Goal: Transaction & Acquisition: Register for event/course

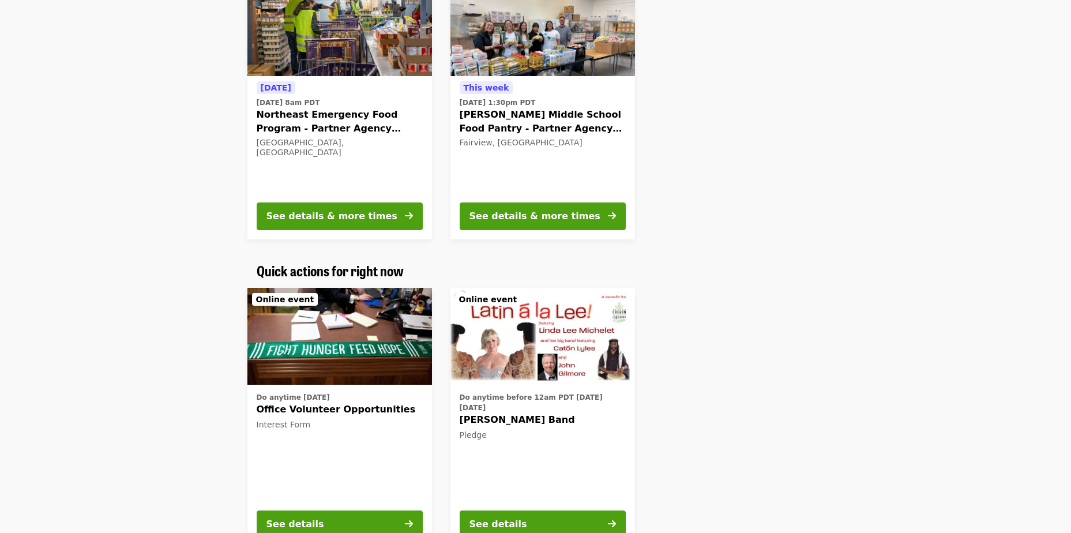
scroll to position [308, 0]
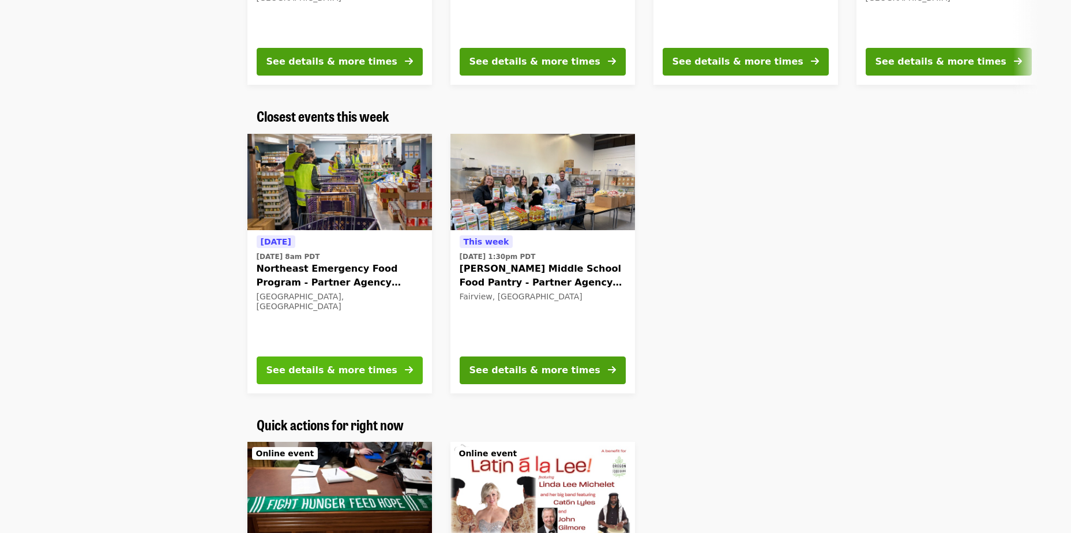
click at [318, 372] on div "See details & more times" at bounding box center [332, 370] width 131 height 14
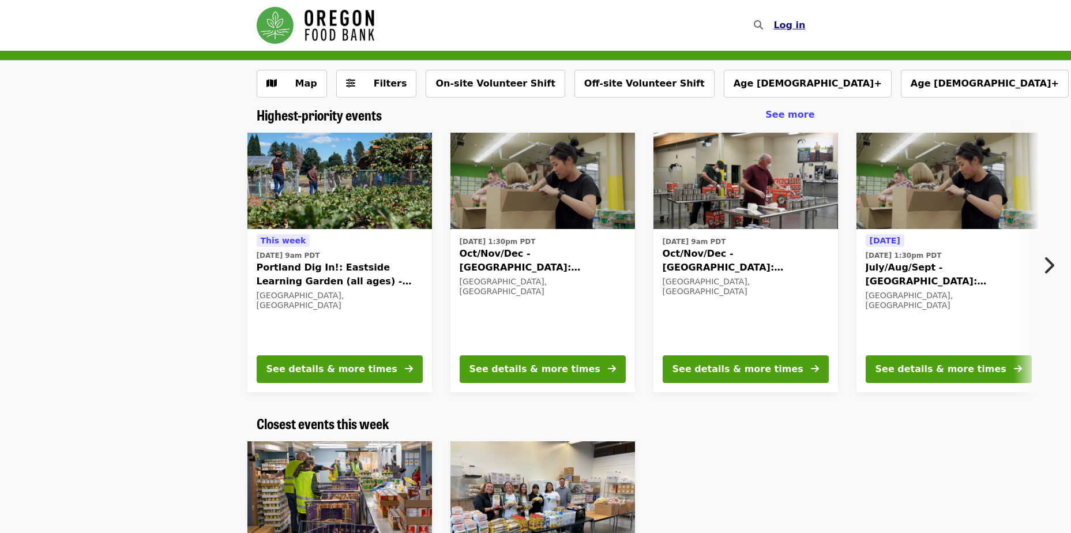
click at [800, 29] on span "Log in" at bounding box center [790, 25] width 32 height 11
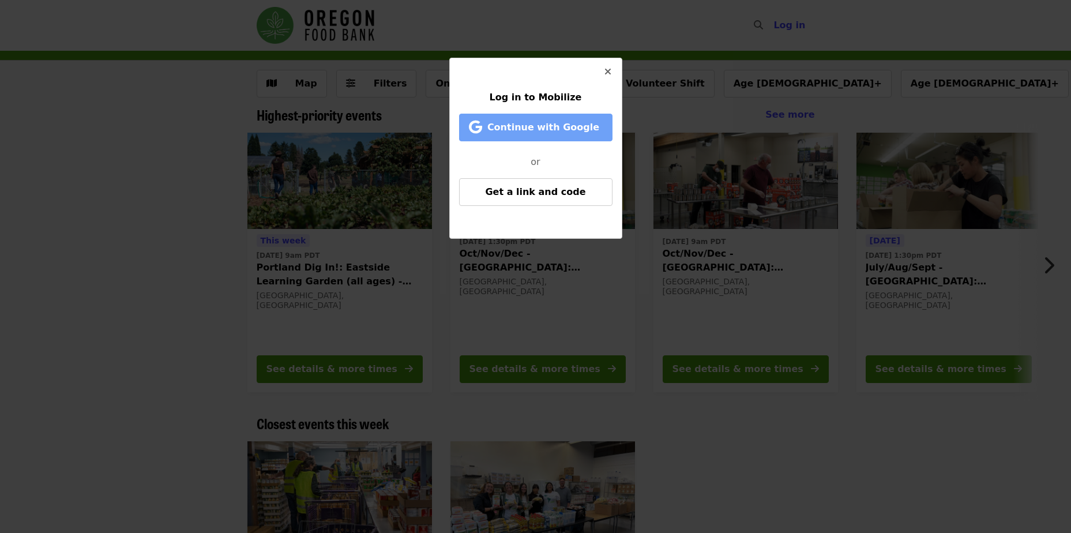
click at [540, 131] on span "Continue with Google" at bounding box center [544, 127] width 112 height 11
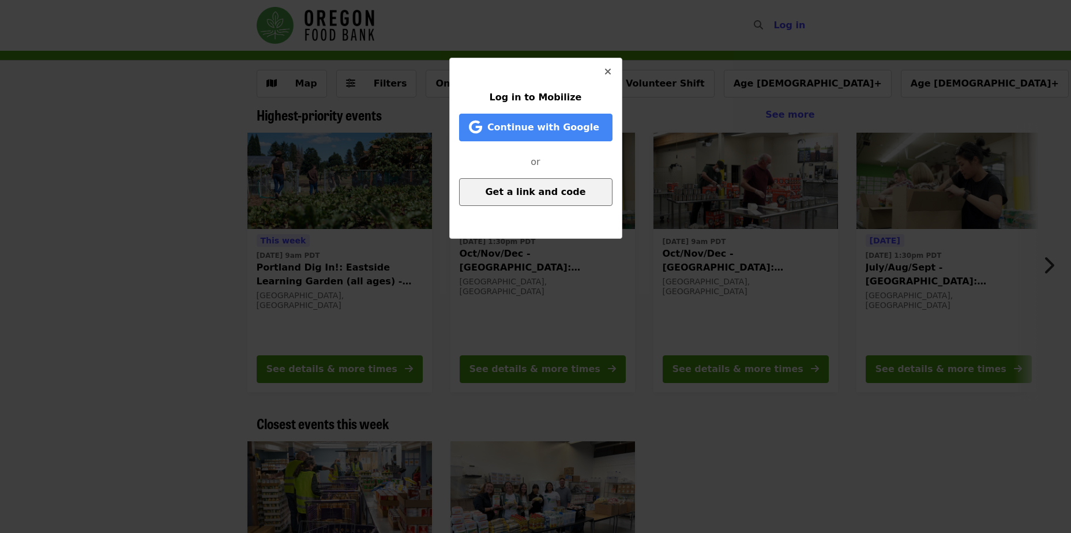
click at [514, 194] on span "Get a link and code" at bounding box center [535, 191] width 100 height 11
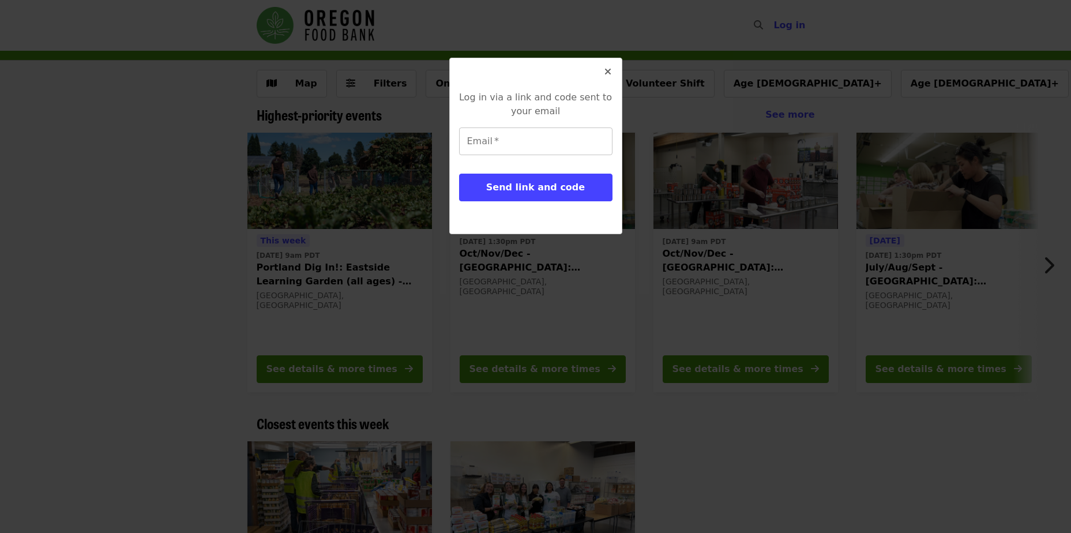
click at [500, 140] on input "Email   *" at bounding box center [535, 142] width 153 height 28
paste input "**********"
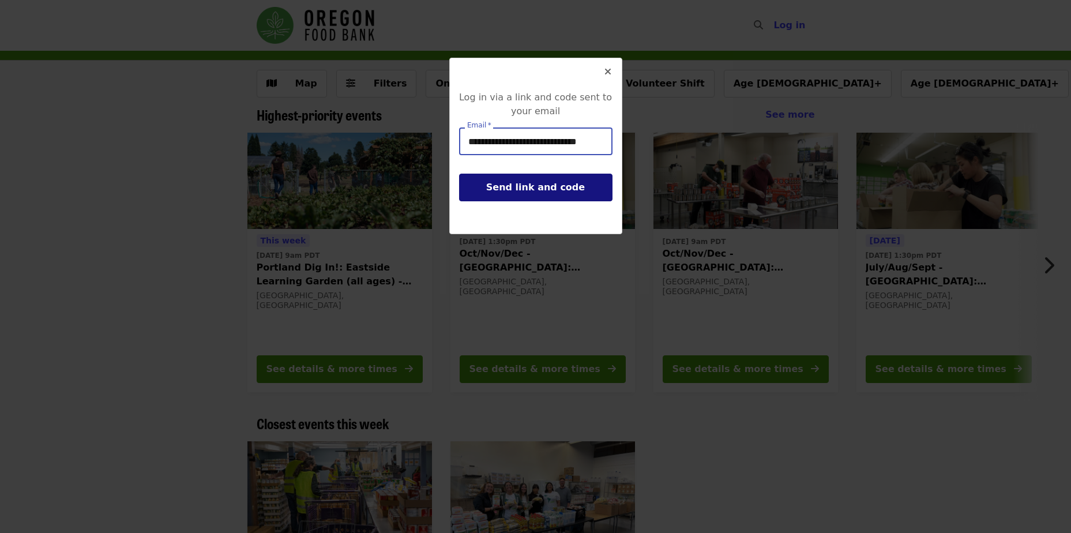
type input "**********"
click at [536, 187] on span "Send link and code" at bounding box center [535, 187] width 99 height 11
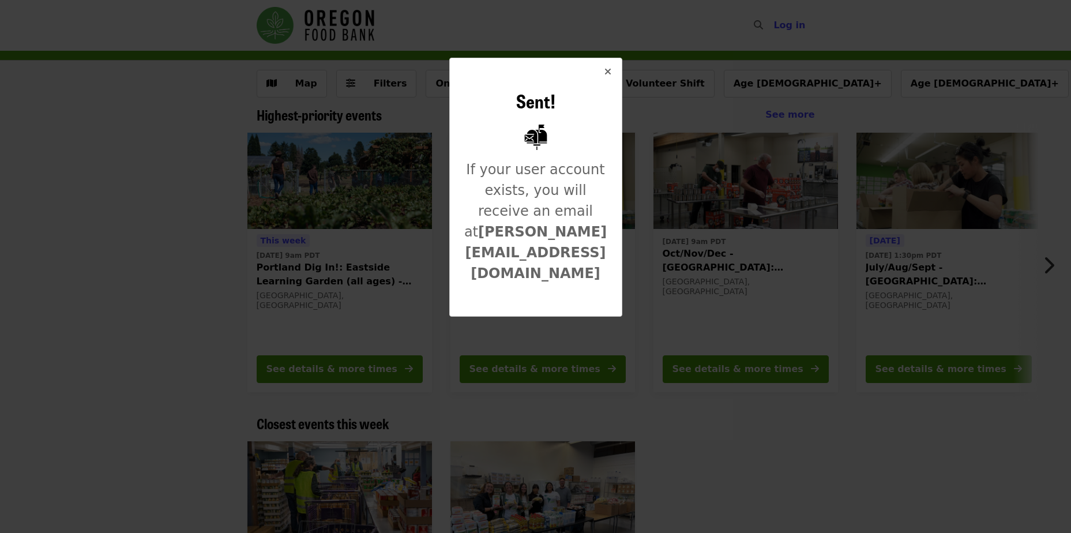
click at [609, 74] on icon "times icon" at bounding box center [608, 71] width 7 height 11
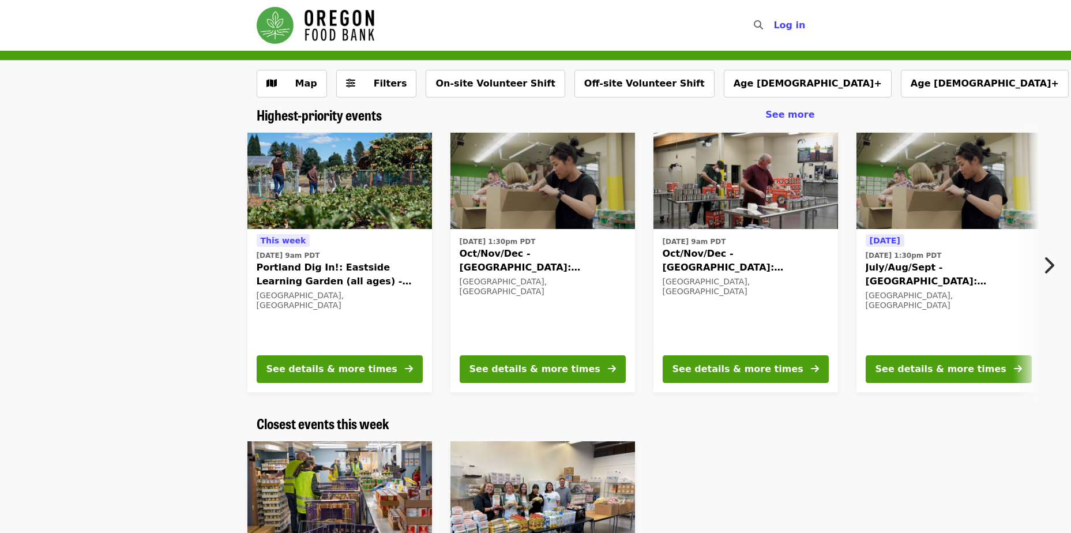
click at [785, 20] on div "​ Log in" at bounding box center [780, 26] width 69 height 28
click at [790, 26] on span "Log in" at bounding box center [790, 25] width 32 height 11
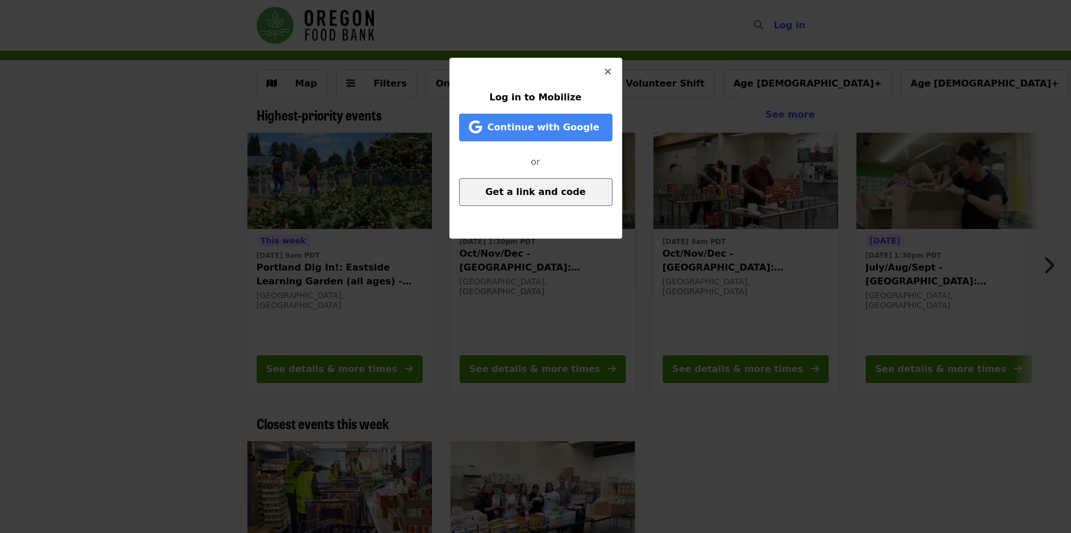
click at [551, 200] on button "Get a link and code" at bounding box center [535, 192] width 153 height 28
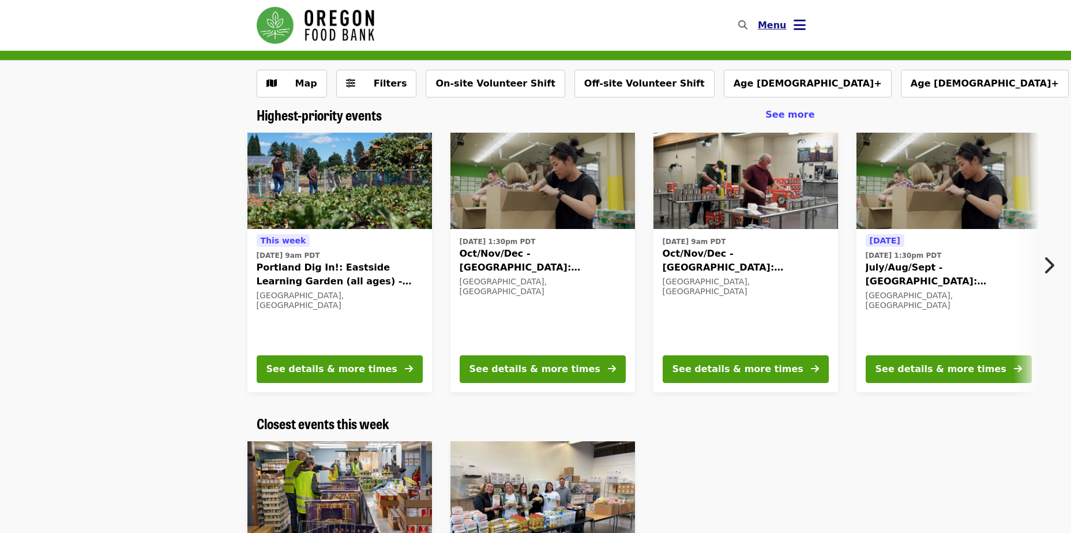
click at [794, 28] on button "Menu" at bounding box center [782, 26] width 66 height 28
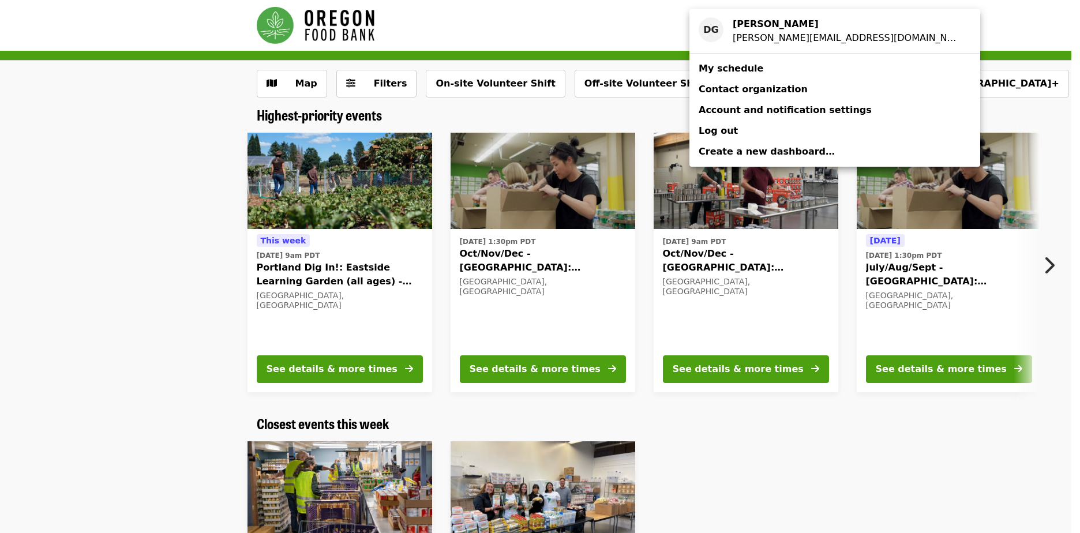
click at [745, 70] on span "My schedule" at bounding box center [731, 68] width 65 height 11
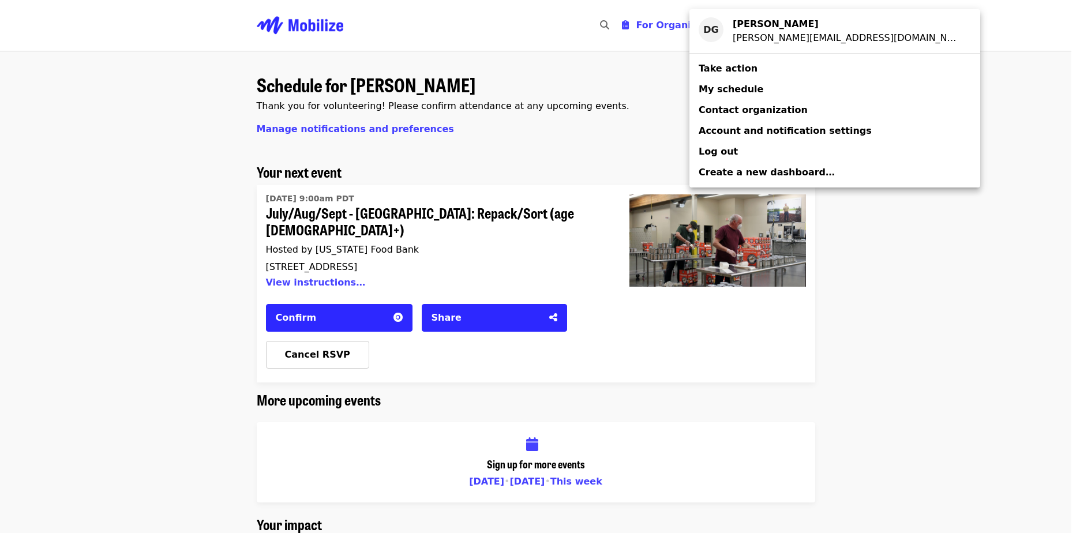
click at [872, 280] on div "Account menu" at bounding box center [540, 266] width 1080 height 533
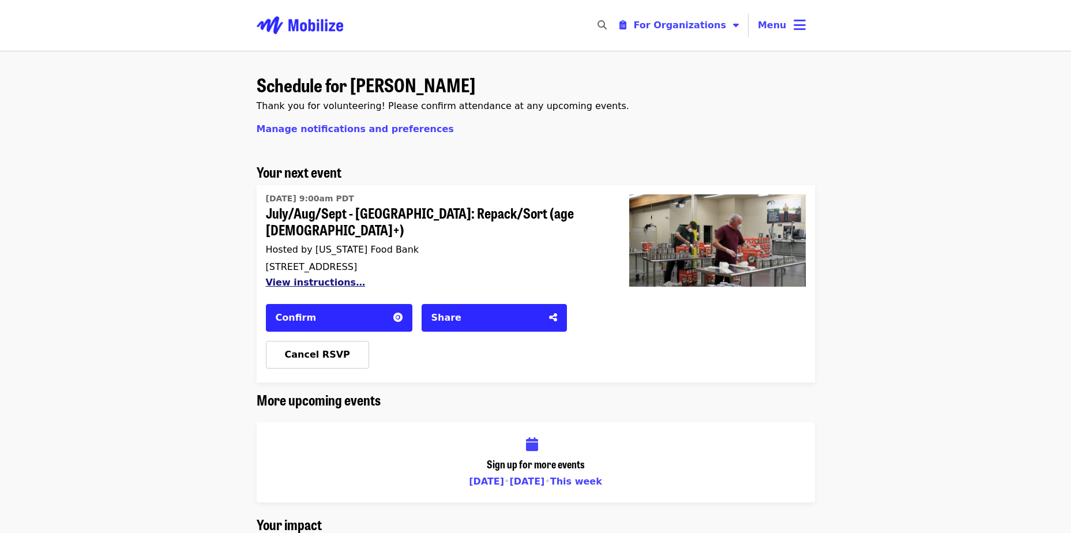
click at [328, 277] on button "View instructions…" at bounding box center [316, 282] width 100 height 11
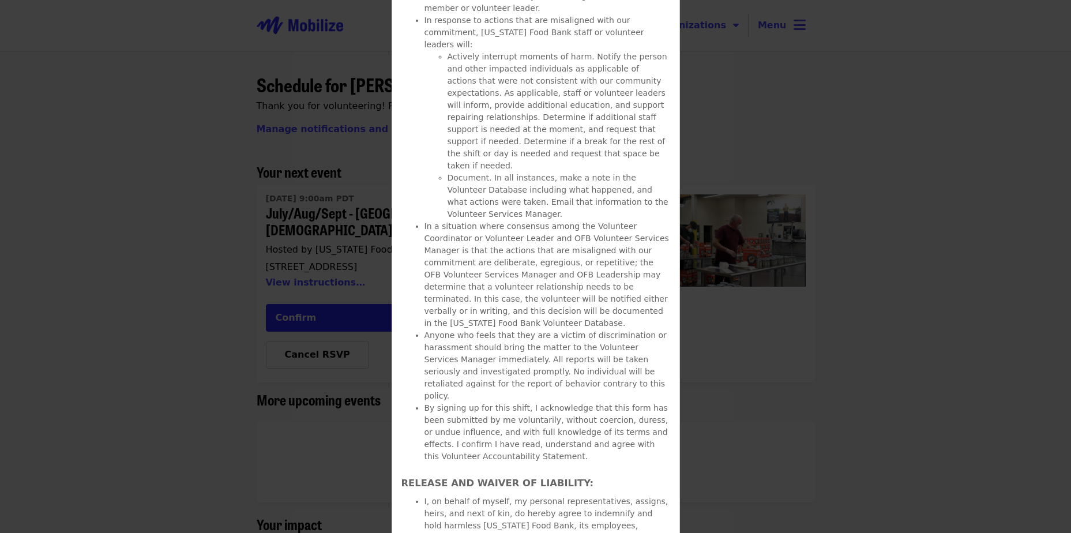
scroll to position [231, 0]
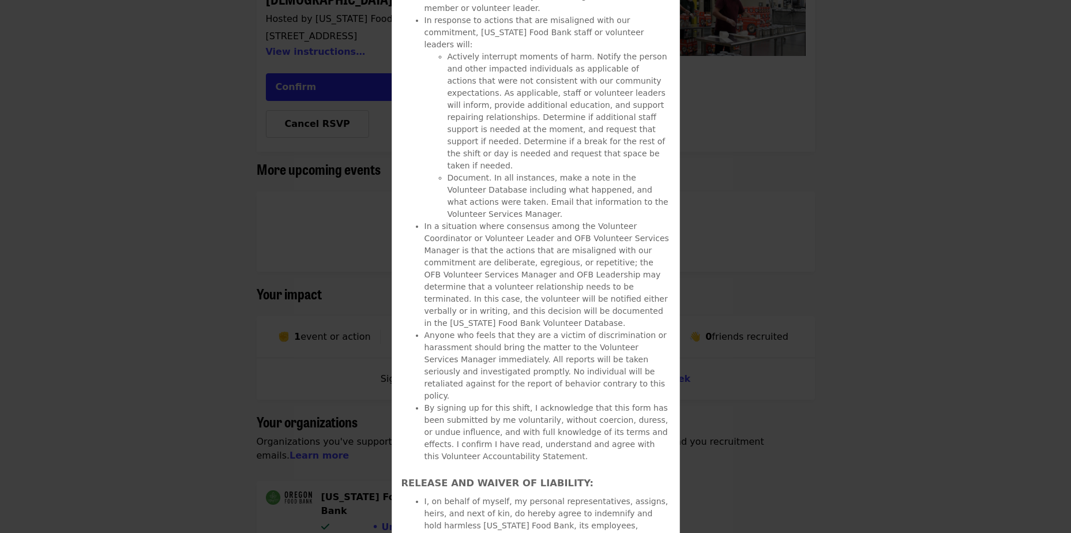
drag, startPoint x: 825, startPoint y: 338, endPoint x: 834, endPoint y: 340, distance: 10.2
click at [825, 338] on div "Details July/Aug/Sept - [GEOGRAPHIC_DATA]: Repack/Sort (age [DEMOGRAPHIC_DATA]+…" at bounding box center [535, 266] width 1071 height 533
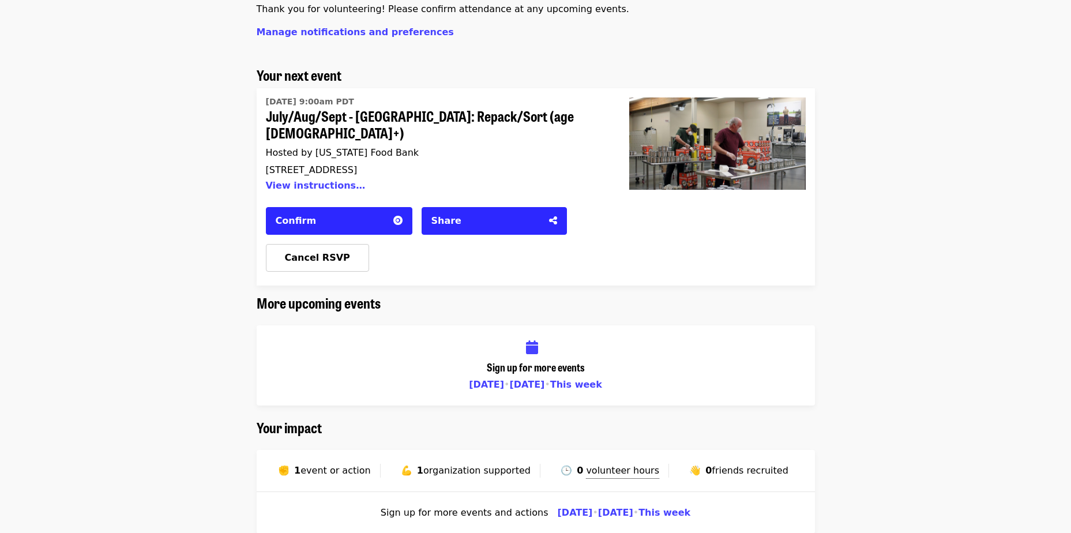
scroll to position [0, 0]
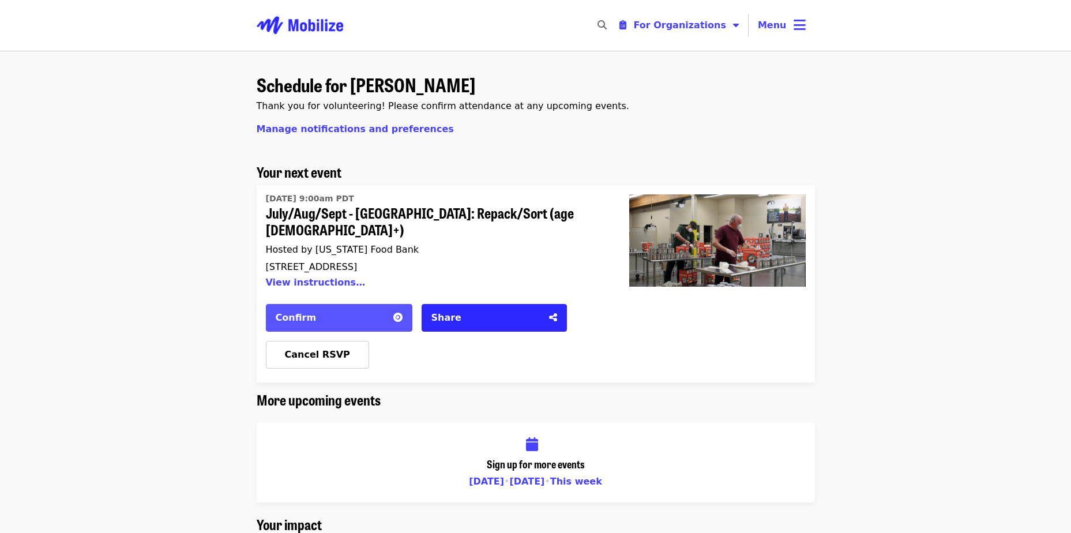
click at [344, 311] on div "Confirm" at bounding box center [331, 318] width 111 height 14
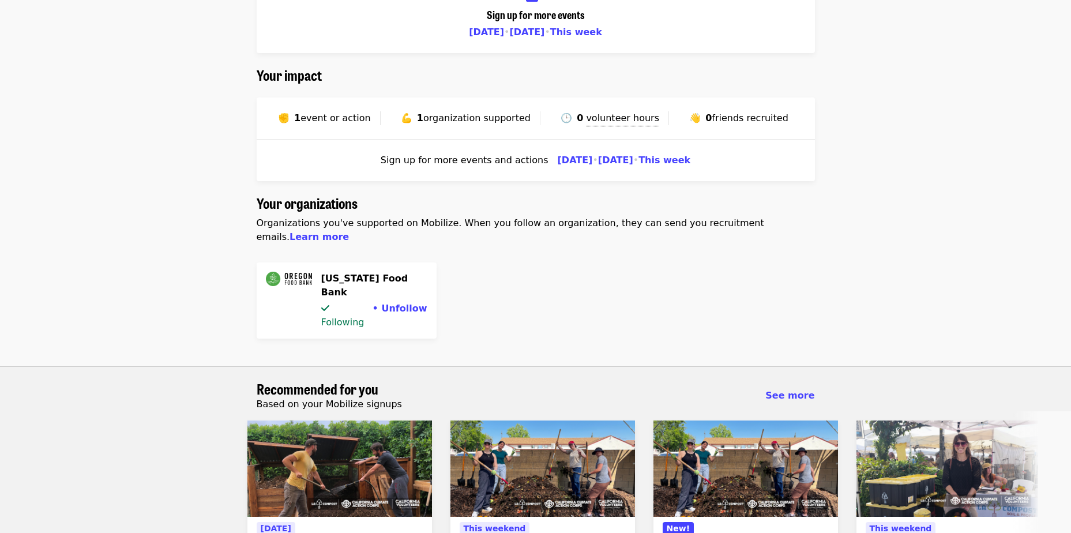
scroll to position [538, 0]
